Goal: Navigation & Orientation: Go to known website

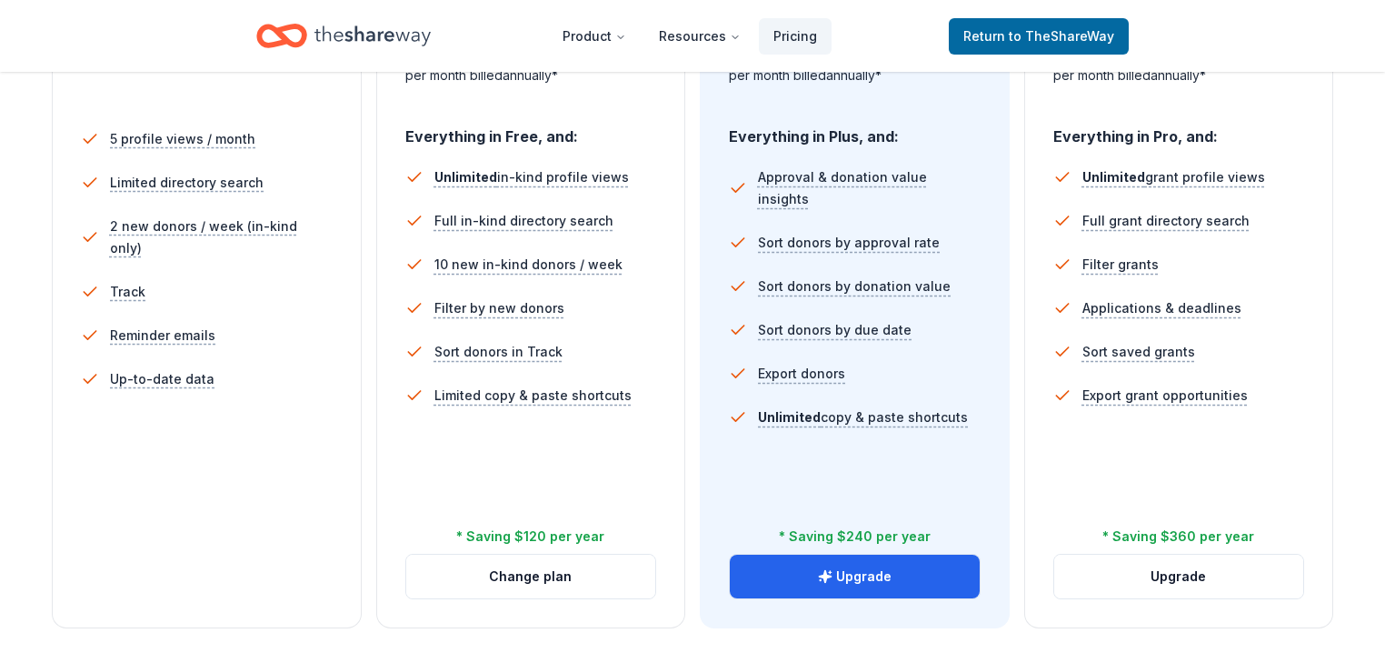
scroll to position [509, 0]
click at [684, 448] on div "Free Come see what we're all about. Free 5 profile views / month Limited direct…" at bounding box center [693, 236] width 1282 height 782
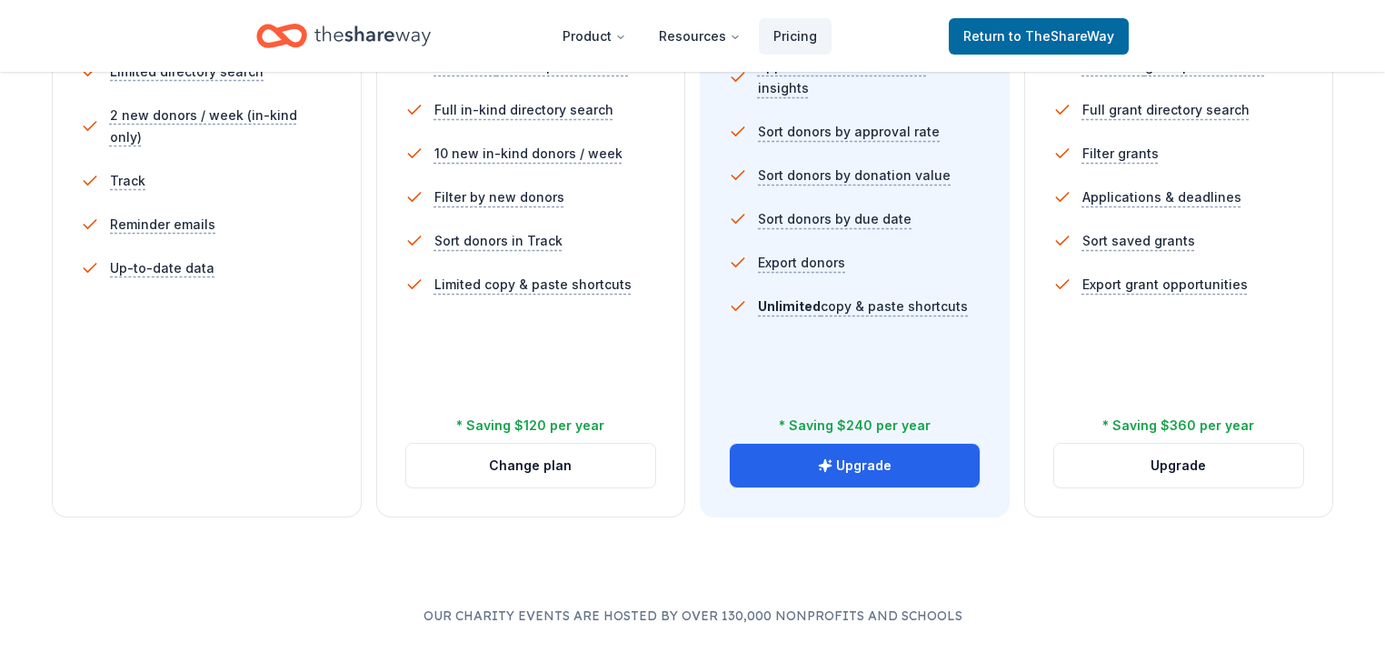
scroll to position [654, 0]
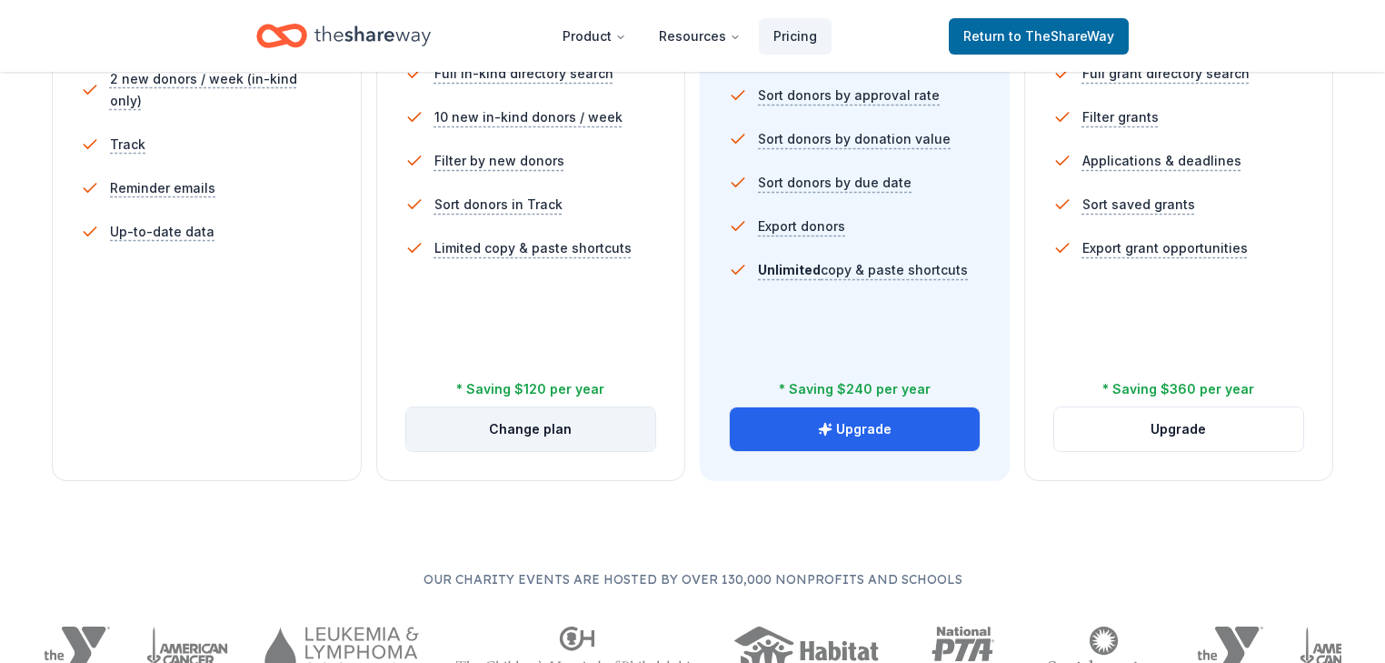
click at [517, 451] on button "Change plan" at bounding box center [531, 429] width 250 height 44
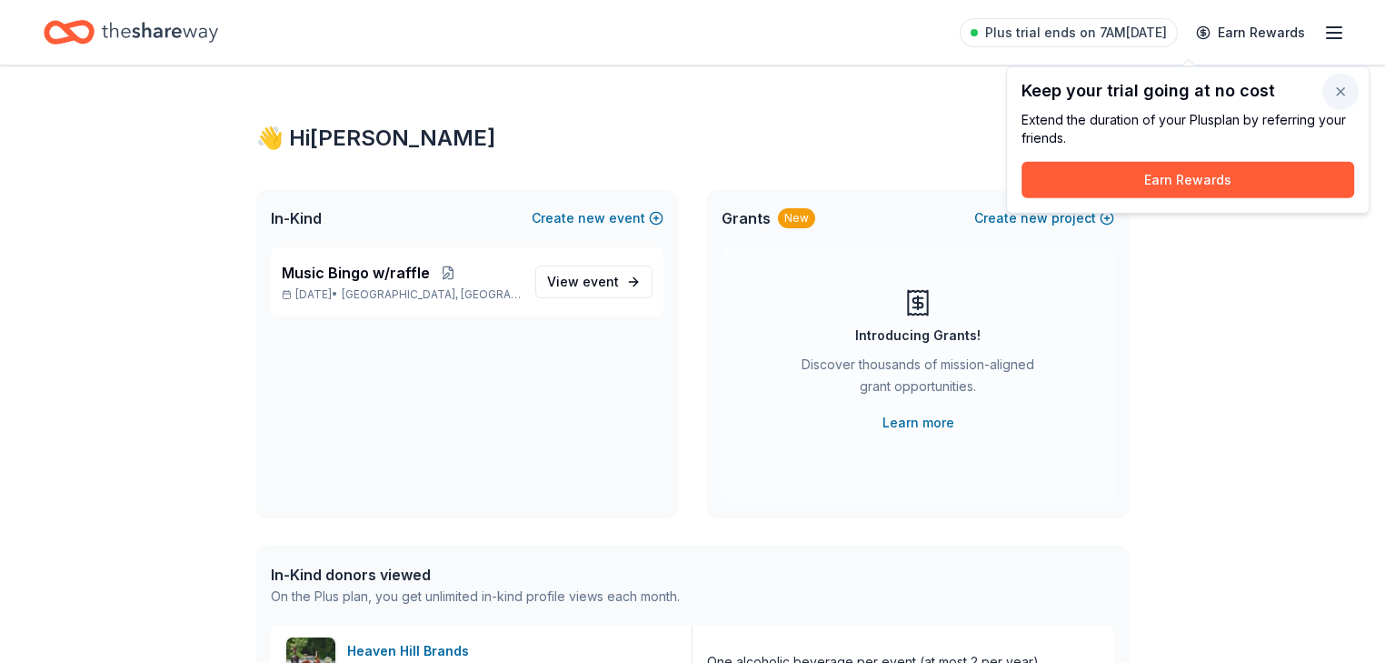
click at [1336, 96] on button "button" at bounding box center [1341, 92] width 36 height 36
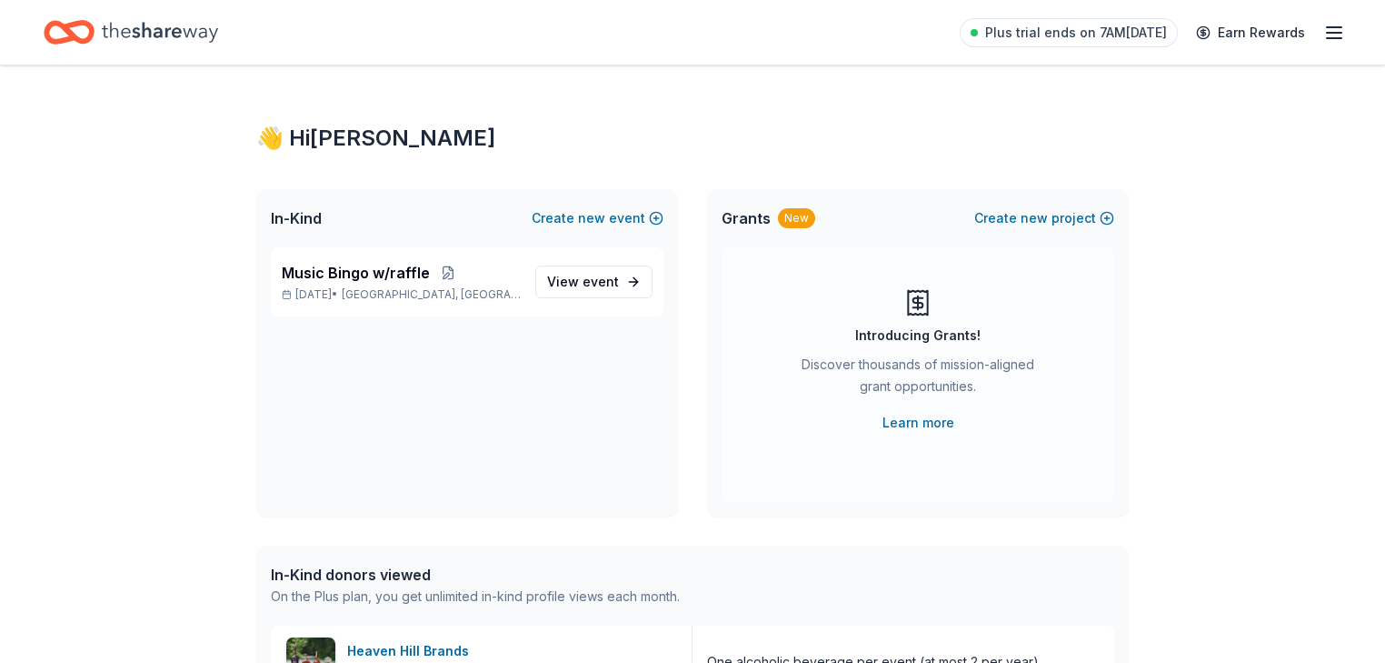
scroll to position [51, 0]
click at [365, 284] on span "Music Bingo w/raffle" at bounding box center [356, 273] width 148 height 22
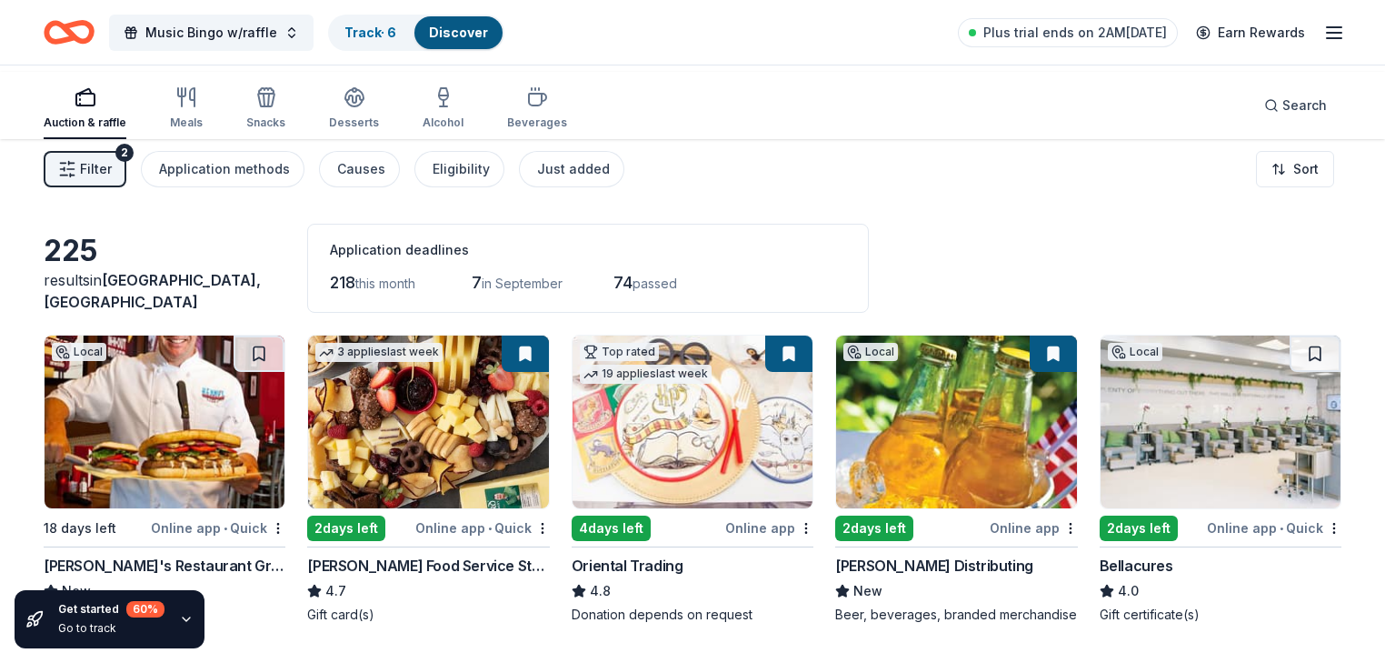
click at [95, 37] on icon "Home" at bounding box center [69, 32] width 51 height 43
